Goal: Navigation & Orientation: Find specific page/section

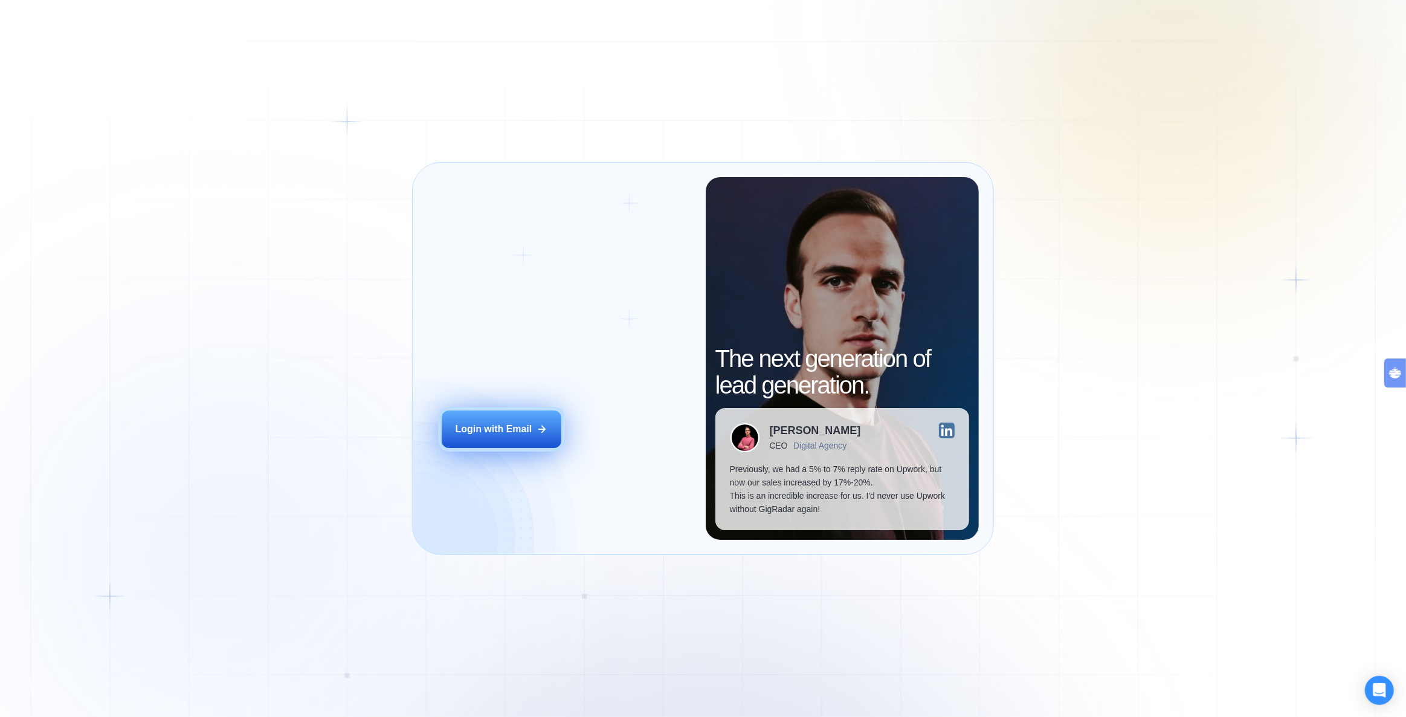
click at [527, 425] on div "Login with Email" at bounding box center [494, 428] width 77 height 13
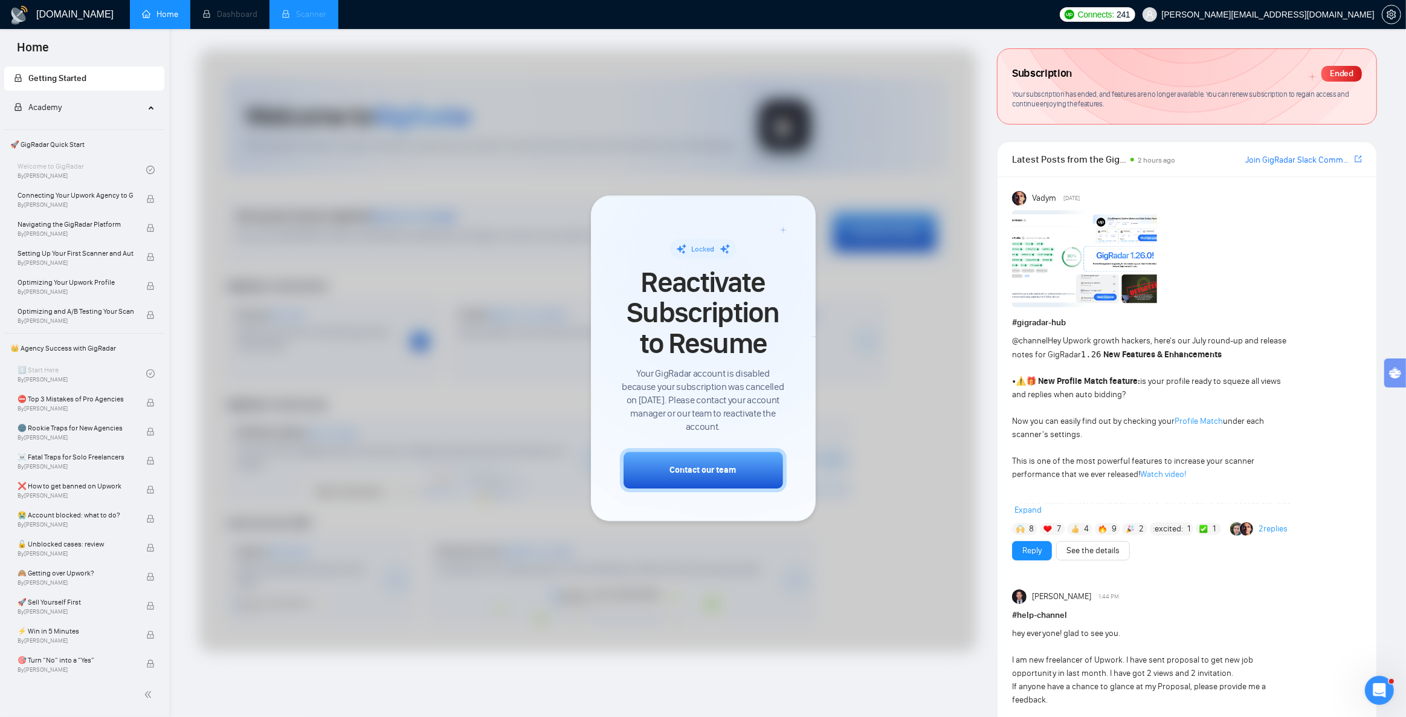
click at [296, 17] on li "Scanner" at bounding box center [304, 14] width 69 height 29
click at [245, 17] on li "Dashboard" at bounding box center [229, 14] width 79 height 29
